Goal: Book appointment/travel/reservation

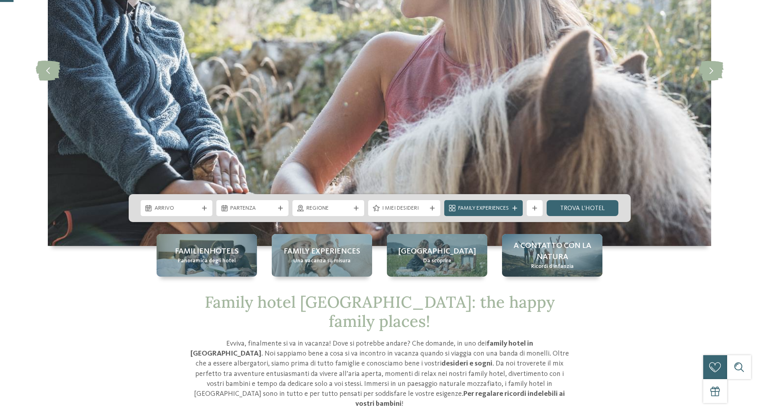
scroll to position [148, 0]
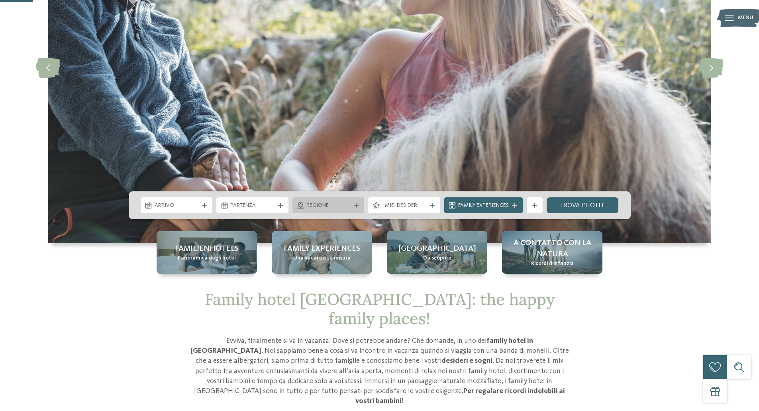
click at [322, 201] on div "Regione" at bounding box center [328, 205] width 48 height 9
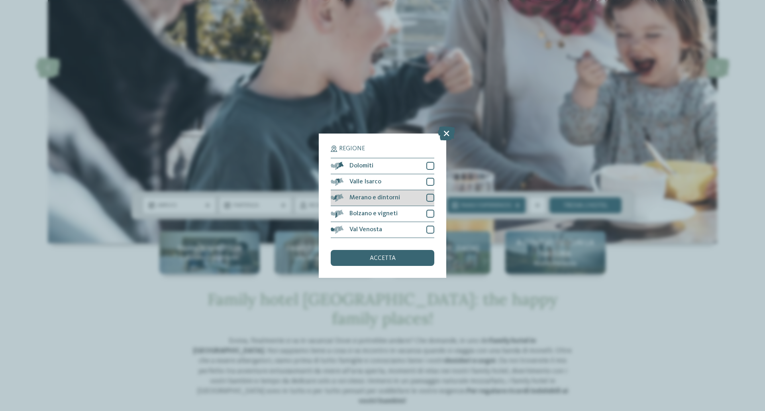
click at [429, 198] on div at bounding box center [430, 198] width 8 height 8
click at [408, 257] on div "accetta" at bounding box center [383, 258] width 104 height 16
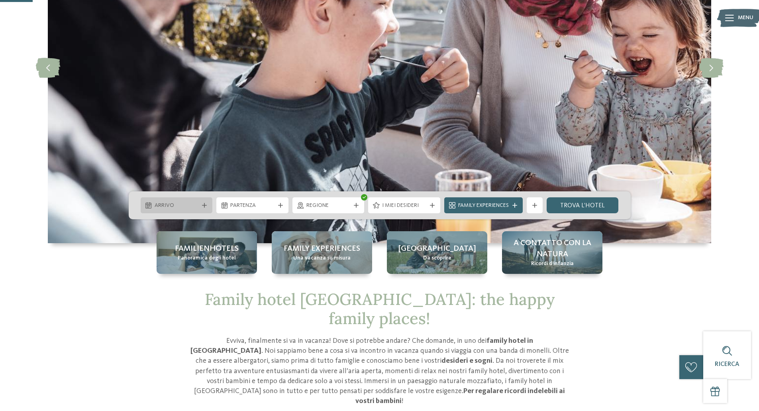
click at [193, 204] on span "Arrivo" at bounding box center [177, 206] width 44 height 8
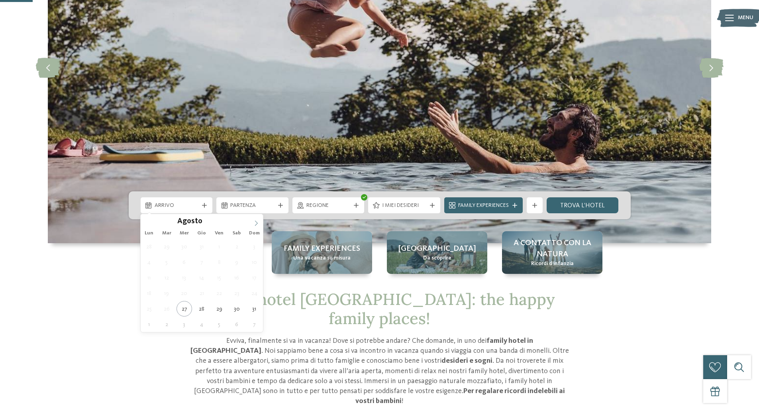
click at [258, 217] on span at bounding box center [256, 221] width 14 height 14
click at [257, 220] on span at bounding box center [256, 221] width 14 height 14
click at [257, 220] on icon at bounding box center [256, 223] width 6 height 6
type input "****"
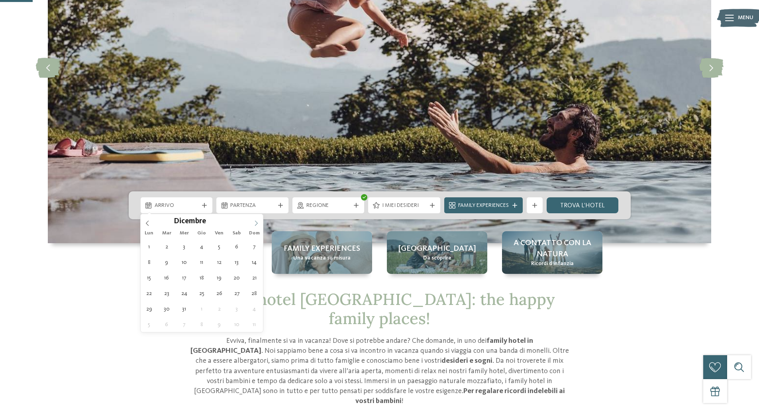
click at [256, 222] on icon at bounding box center [256, 223] width 6 height 6
click at [255, 224] on icon at bounding box center [256, 223] width 6 height 6
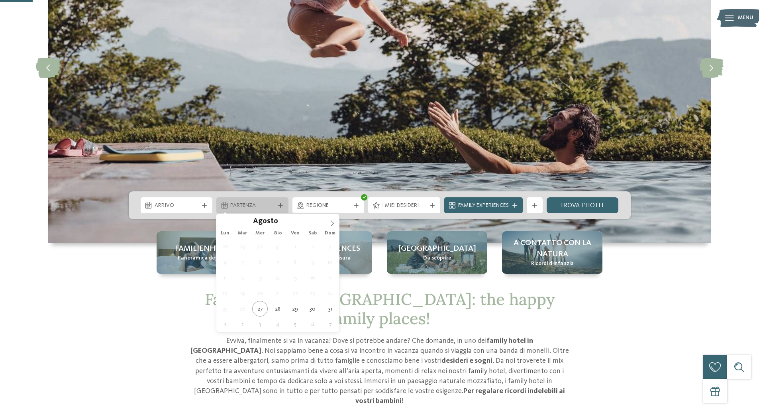
click at [251, 204] on div "Partenza" at bounding box center [252, 205] width 72 height 16
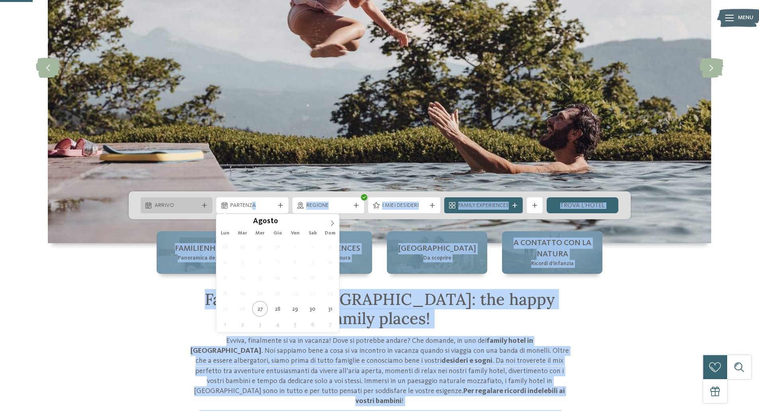
click at [186, 206] on span "Arrivo" at bounding box center [177, 206] width 44 height 8
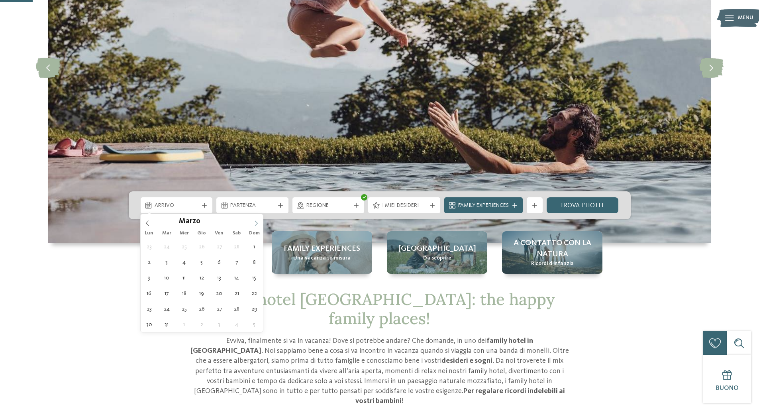
click at [255, 223] on icon at bounding box center [256, 223] width 6 height 6
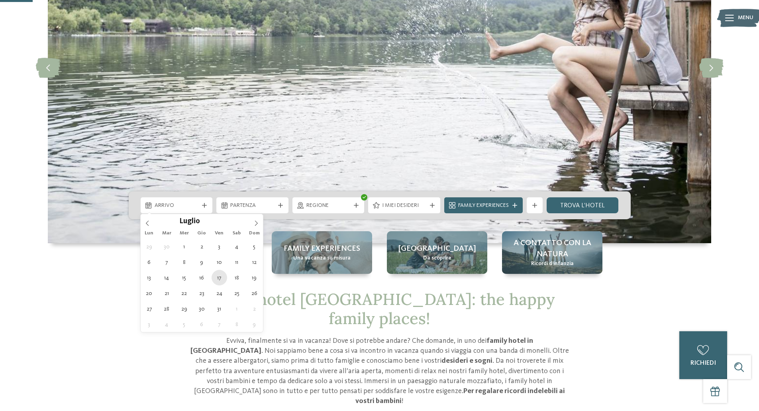
type div "[DATE]"
type input "****"
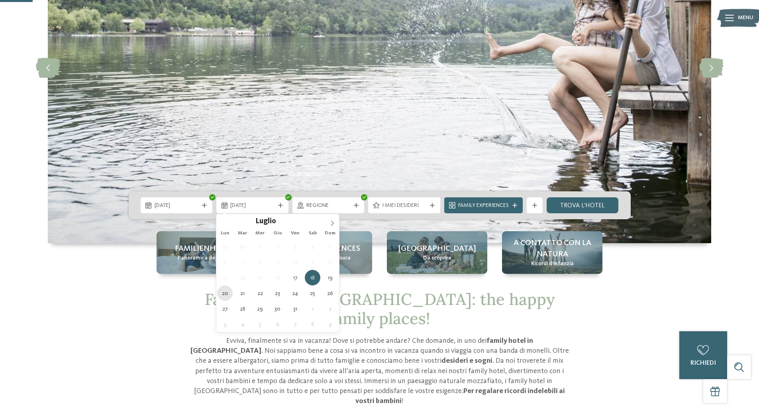
type div "[DATE]"
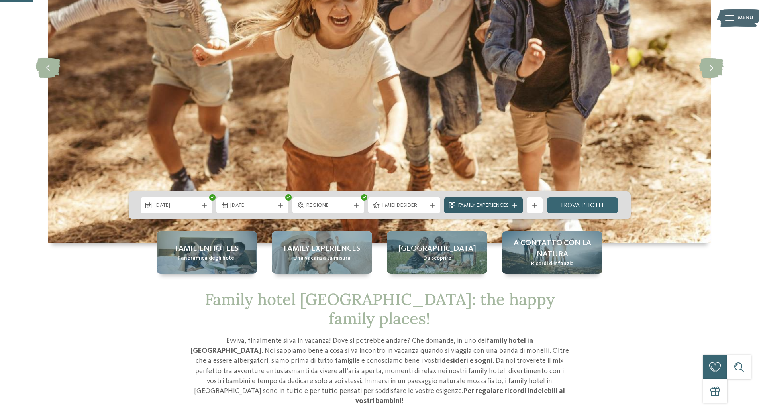
click at [510, 204] on div "Family Experiences" at bounding box center [483, 205] width 55 height 9
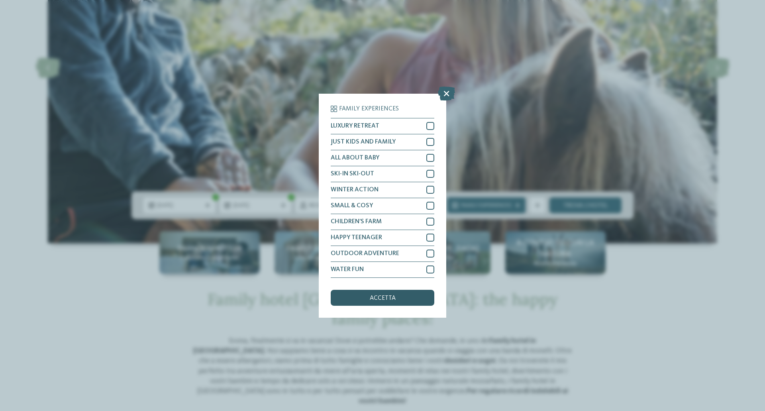
click at [402, 297] on div "accetta" at bounding box center [383, 298] width 104 height 16
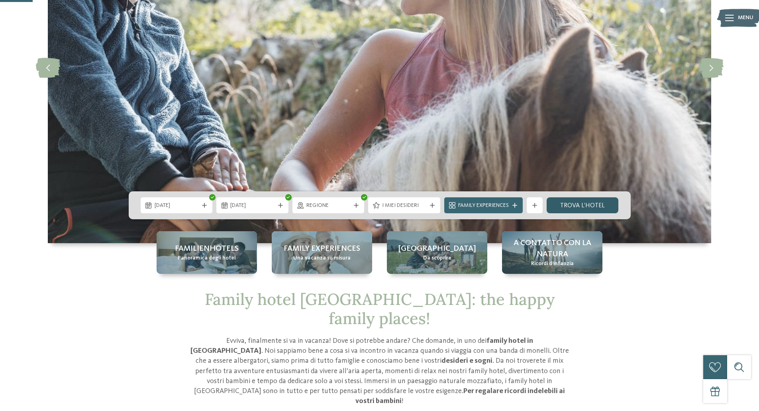
click at [590, 204] on link "trova l’hotel" at bounding box center [582, 205] width 72 height 16
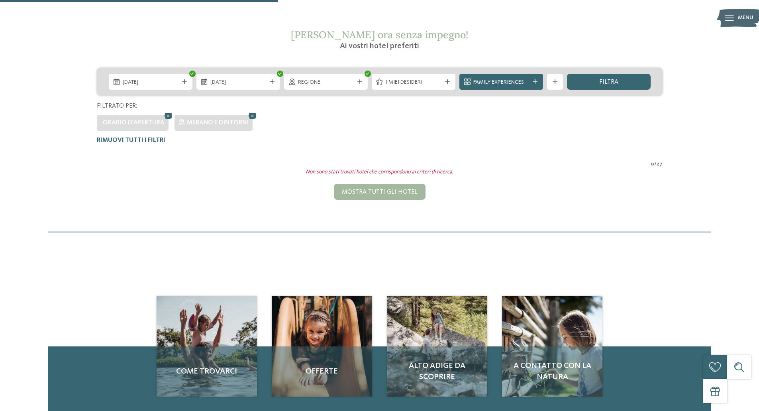
scroll to position [131, 0]
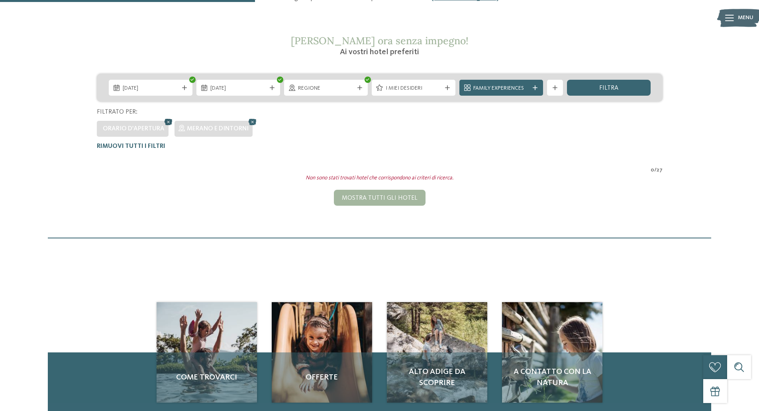
click at [167, 123] on icon at bounding box center [168, 122] width 12 height 10
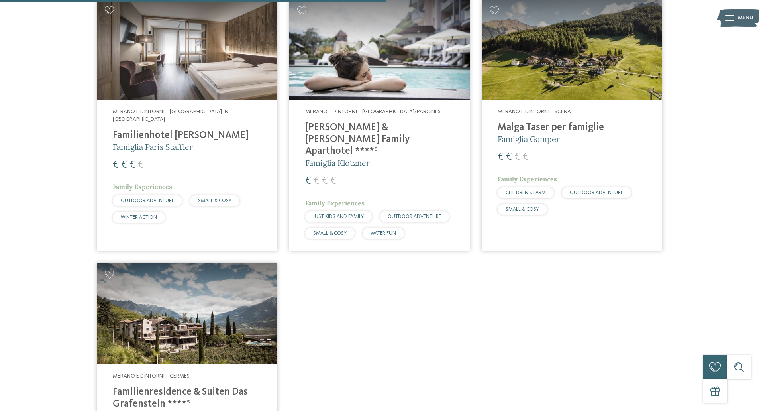
scroll to position [566, 0]
